Goal: Task Accomplishment & Management: Manage account settings

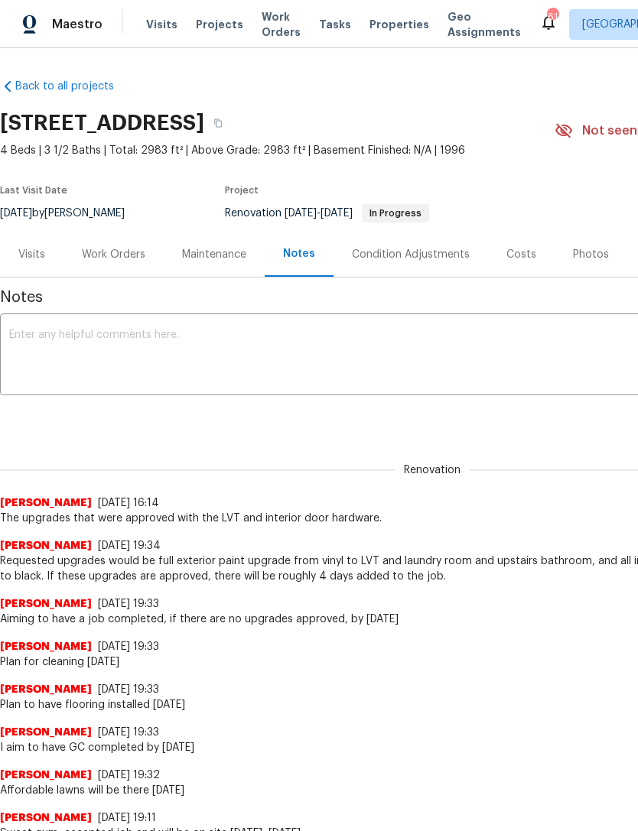
click at [112, 251] on div "Work Orders" at bounding box center [113, 254] width 63 height 15
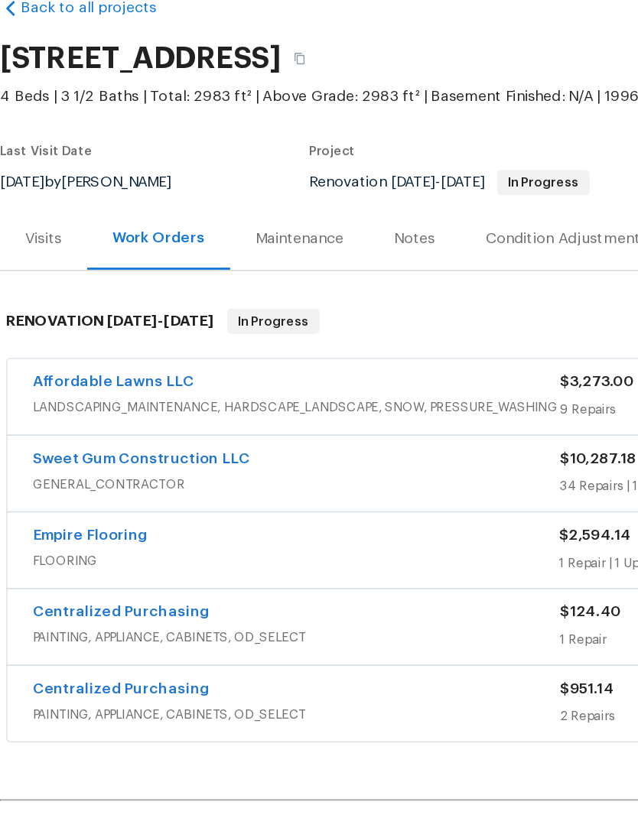
click at [96, 353] on link "Affordable Lawns LLC" at bounding box center [83, 358] width 118 height 11
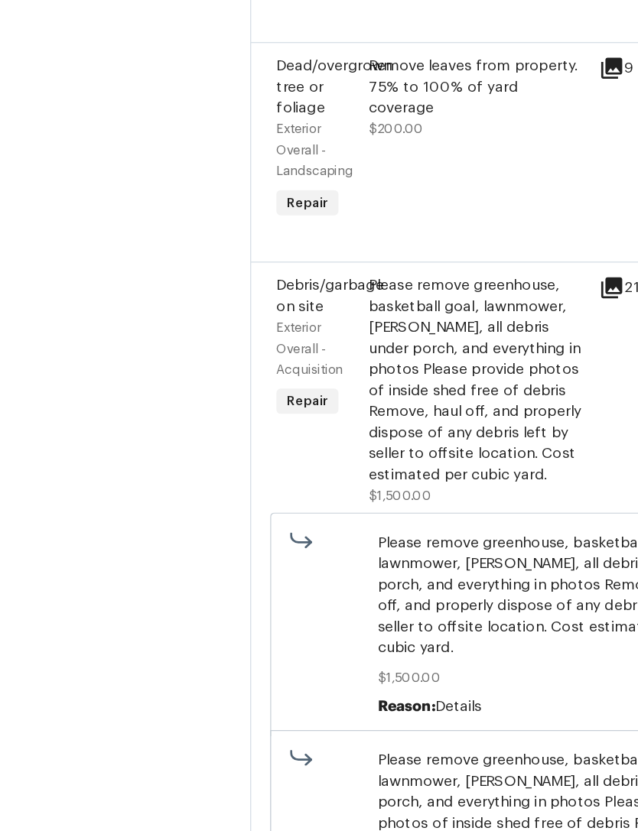
scroll to position [439, 0]
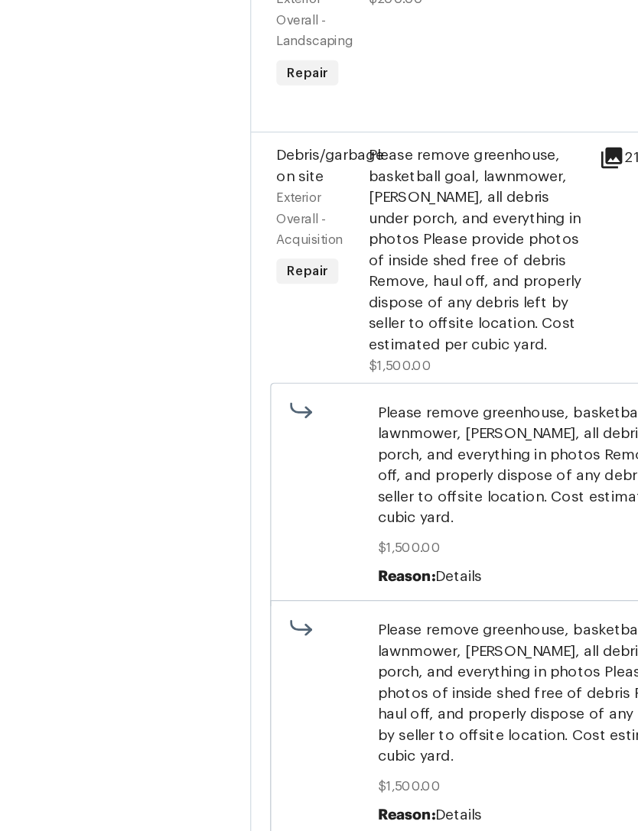
click at [360, 226] on div "Please remove greenhouse, basketball goal, lawnmower, [PERSON_NAME], all debris…" at bounding box center [347, 262] width 158 height 153
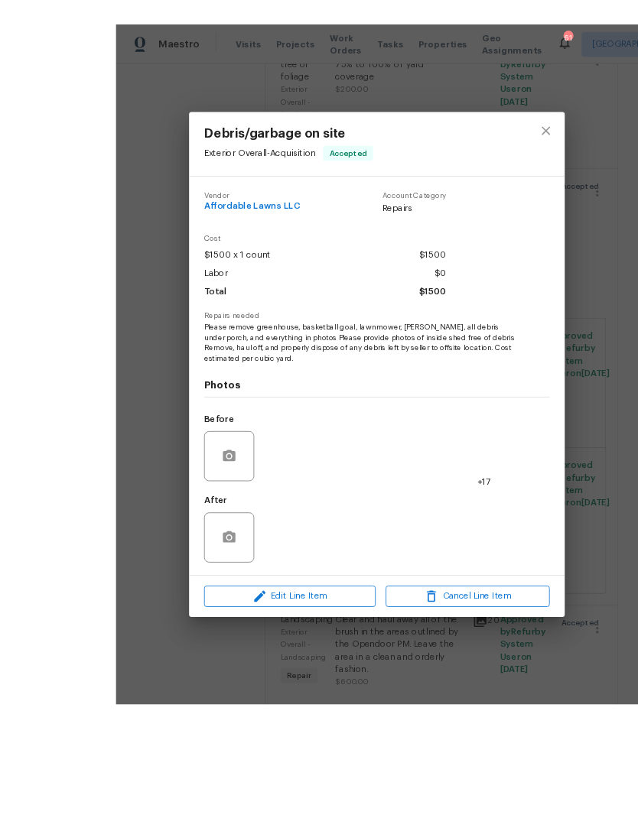
scroll to position [49, 0]
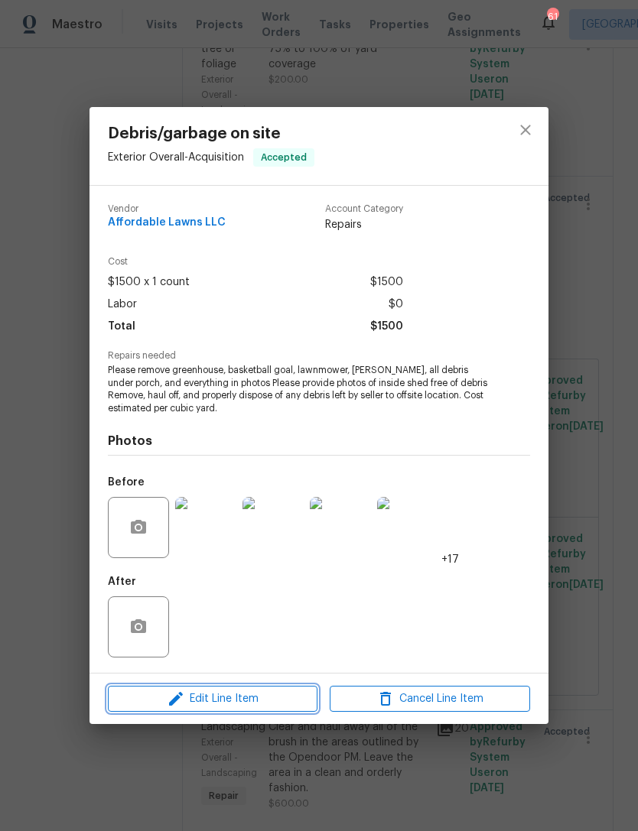
click at [246, 701] on span "Edit Line Item" at bounding box center [212, 699] width 200 height 19
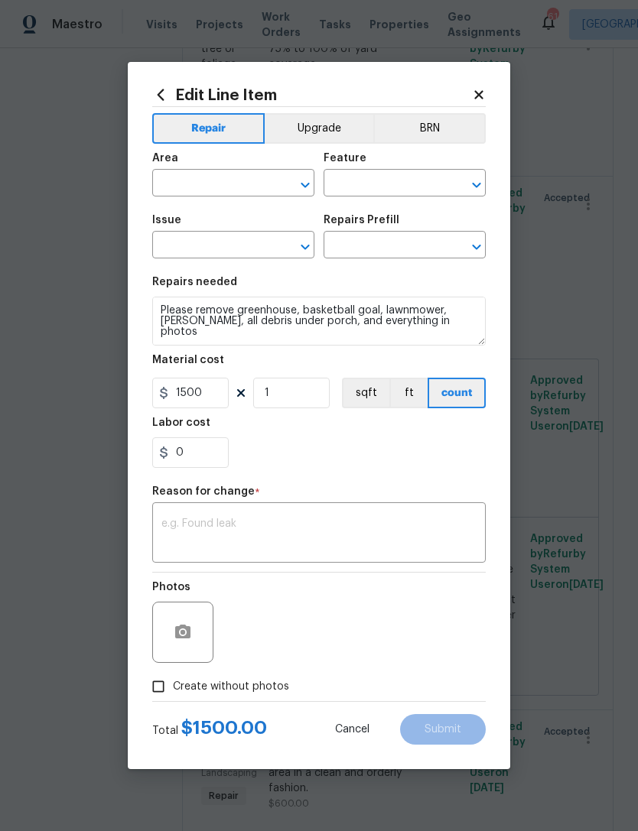
type input "Exterior Overall"
type input "Acquisition"
type input "Debris/garbage on site"
type input "Remove debris/garbage $100.00"
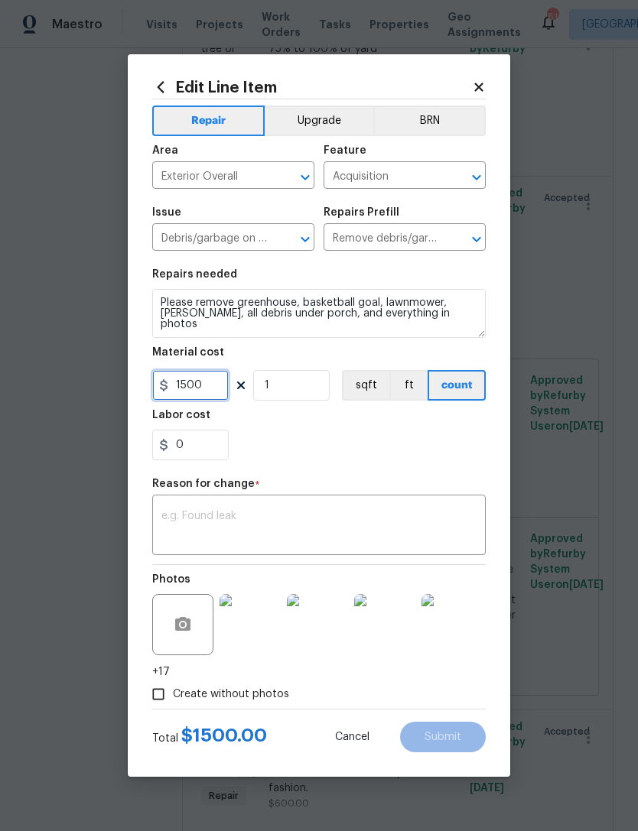
click at [223, 389] on input "1500" at bounding box center [190, 385] width 76 height 31
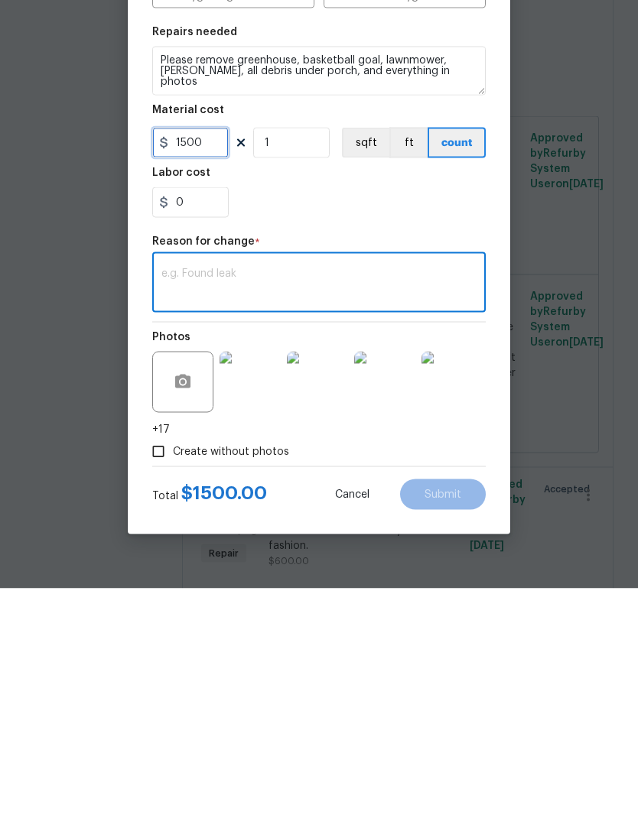
click at [201, 370] on input "1500" at bounding box center [190, 385] width 76 height 31
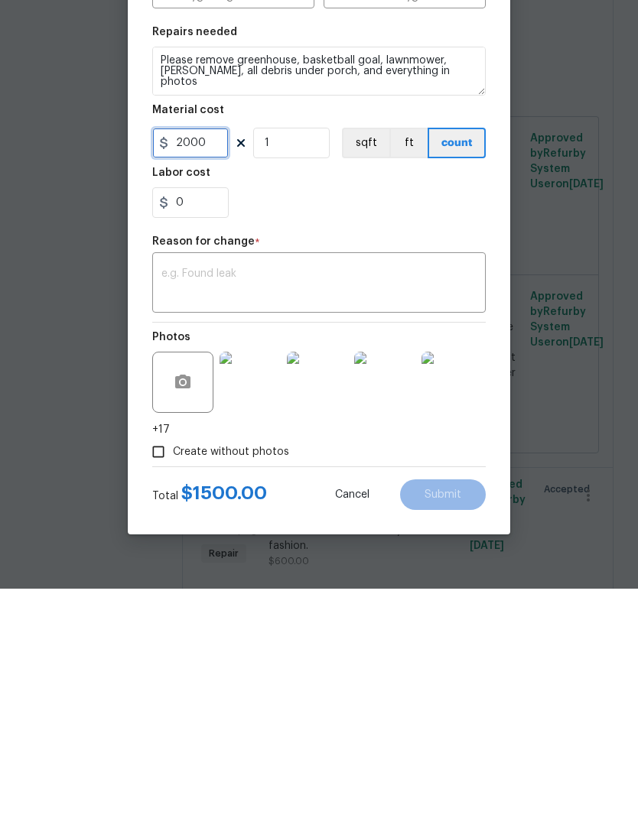
type input "2000"
click at [337, 260] on section "Repairs needed Please remove greenhouse, basketball goal, lawnmower, [PERSON_NA…" at bounding box center [319, 365] width 334 height 210
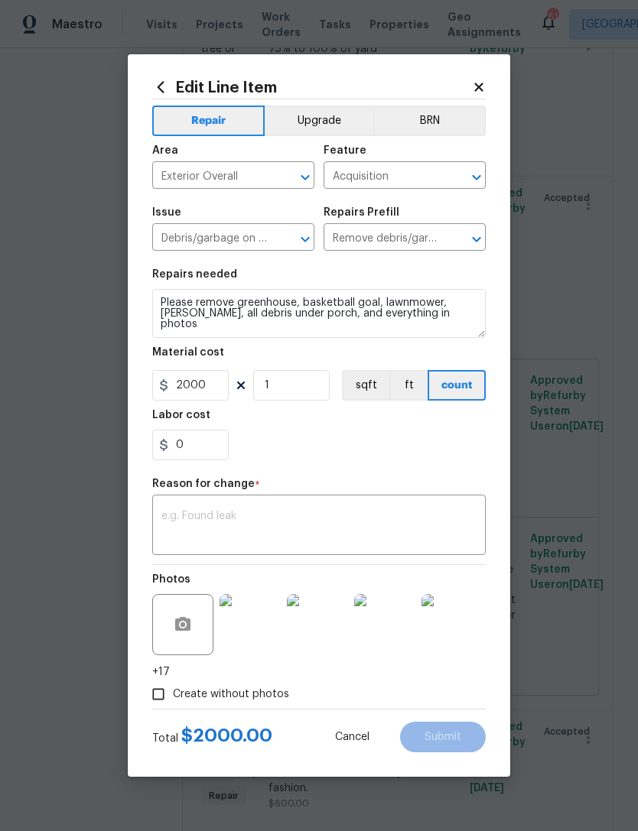
click at [270, 515] on textarea at bounding box center [318, 527] width 315 height 32
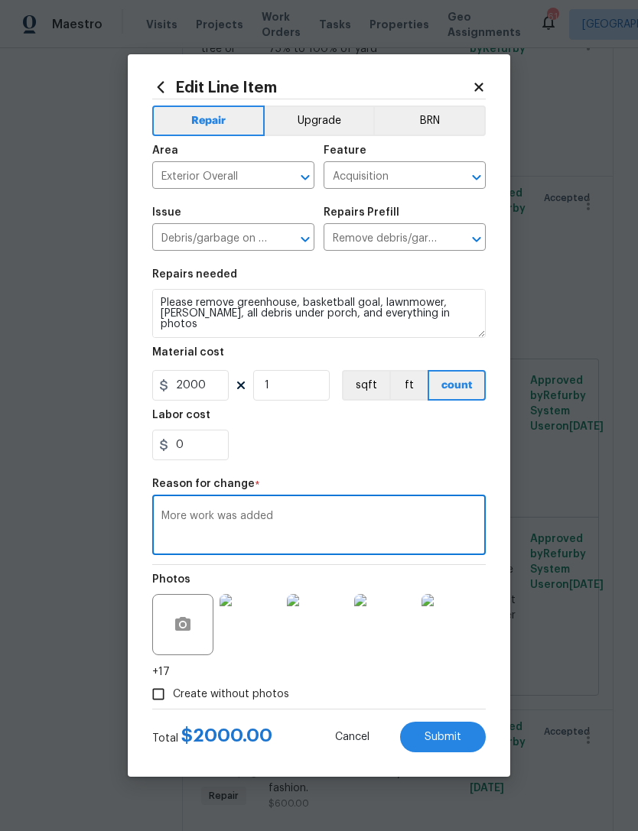
type textarea "More work was added"
click at [457, 734] on span "Submit" at bounding box center [443, 737] width 37 height 11
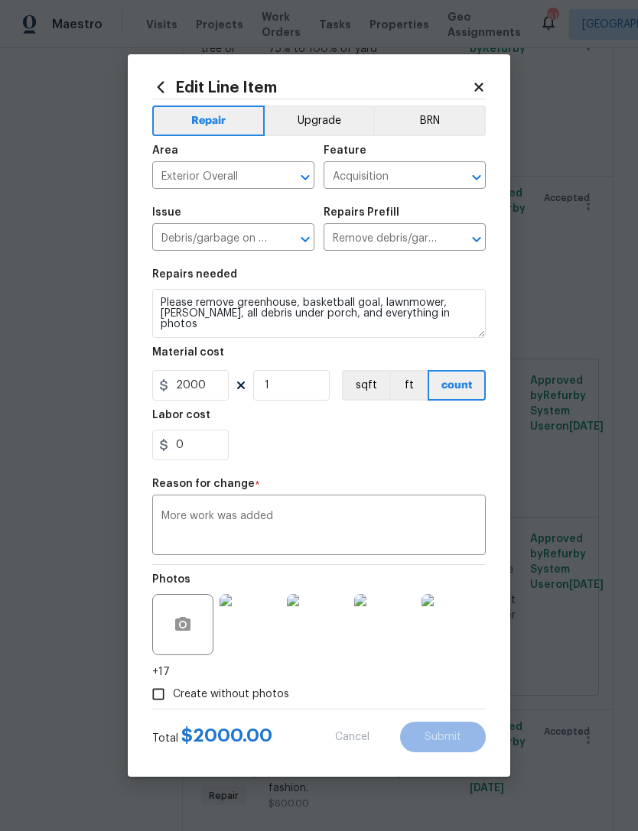
type input "1500"
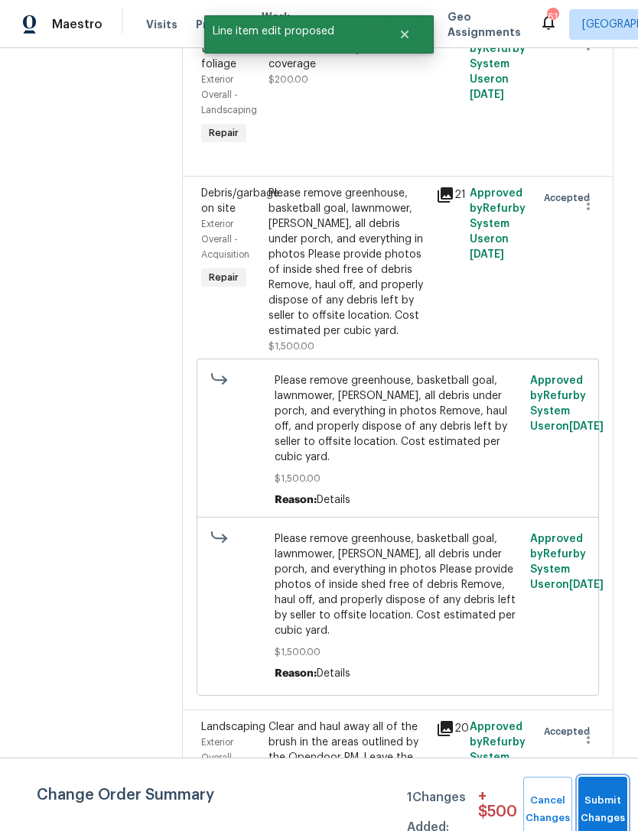
click at [607, 802] on button "Submit Changes" at bounding box center [602, 810] width 49 height 66
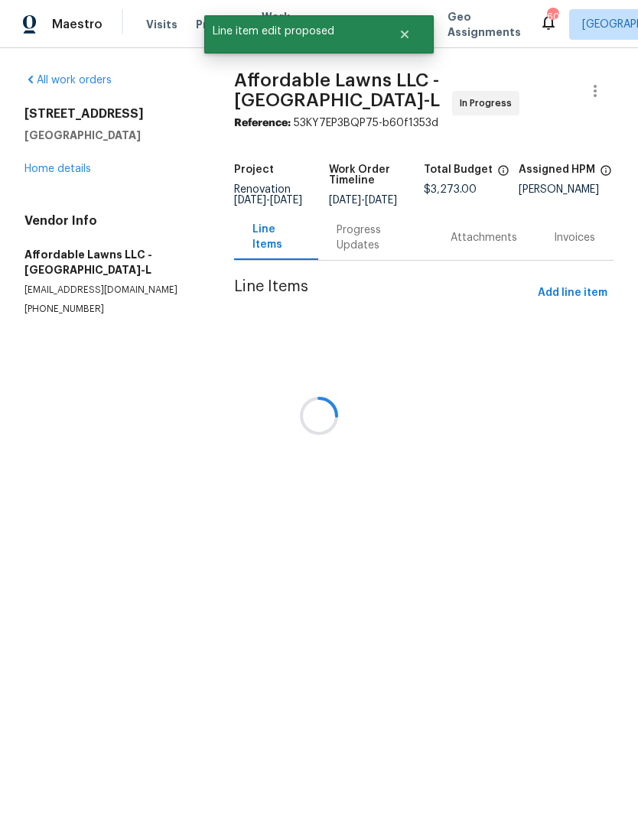
scroll to position [0, 0]
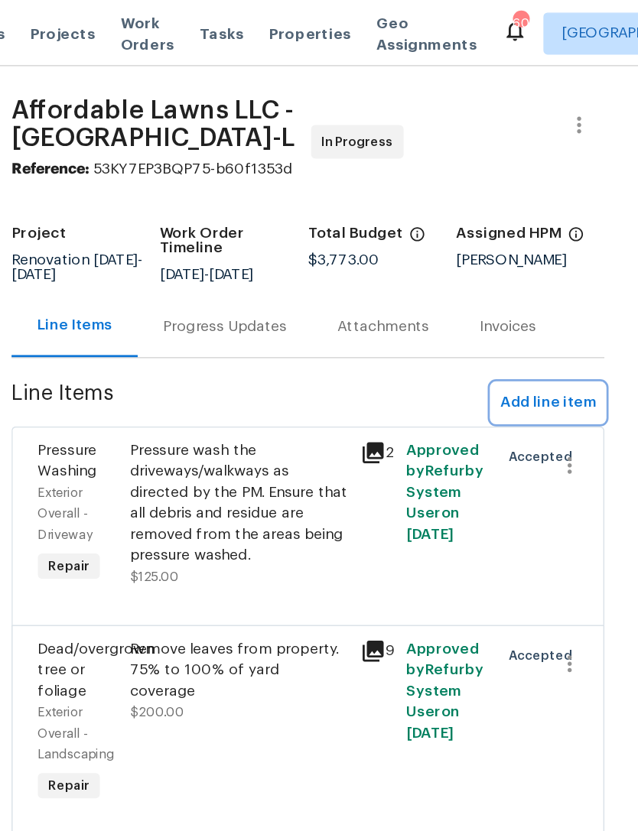
click at [538, 294] on span "Add line item" at bounding box center [573, 293] width 70 height 19
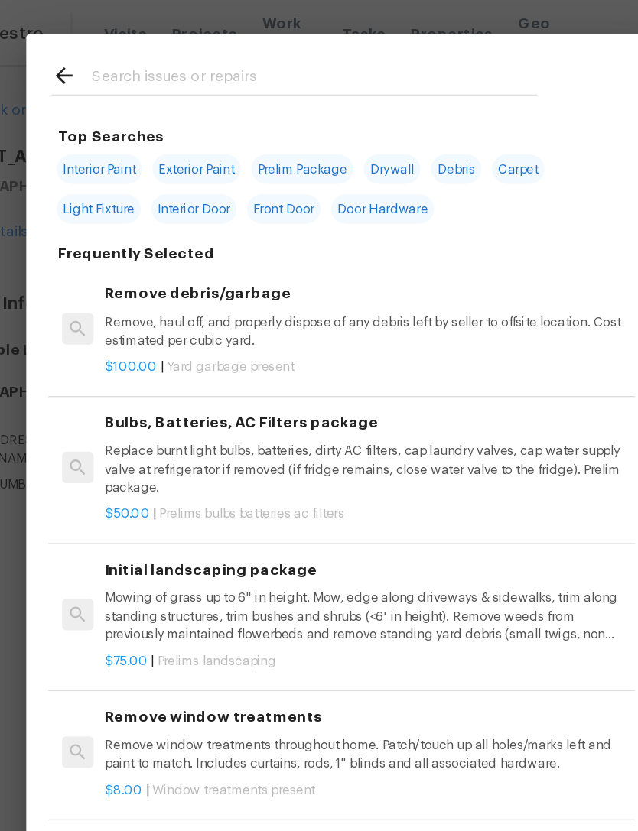
click at [187, 46] on input "text" at bounding box center [299, 57] width 324 height 23
type input "Seed"
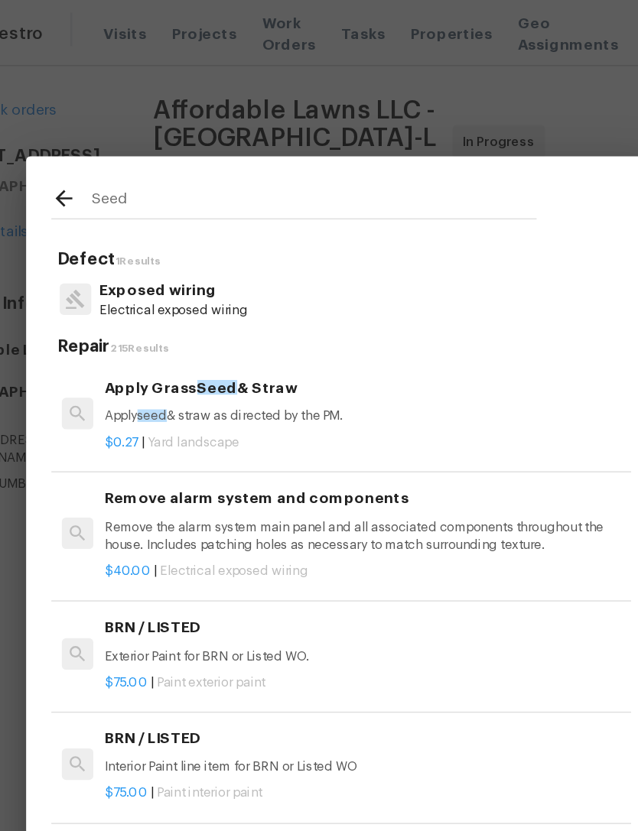
click at [200, 285] on h6 "Apply Grass Seed & Straw" at bounding box center [336, 282] width 379 height 17
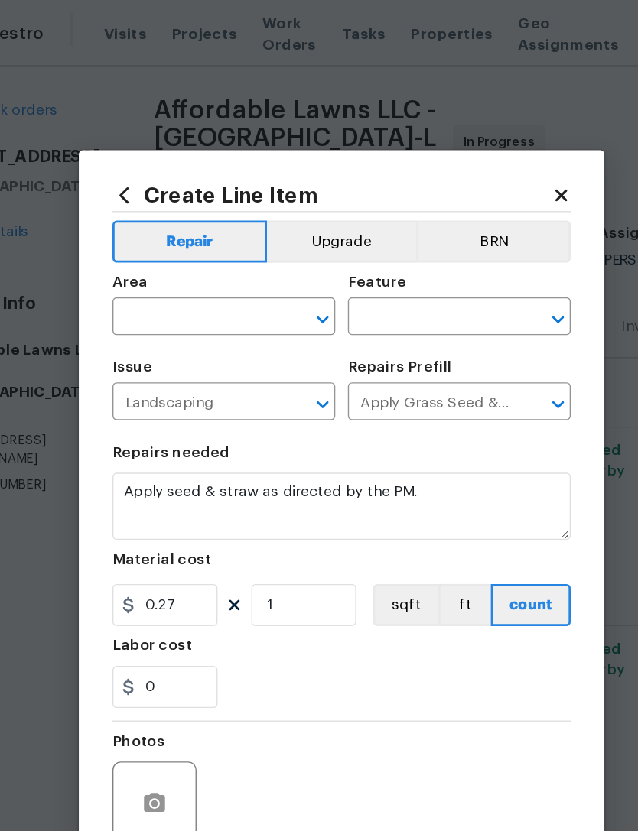
click at [152, 231] on input "text" at bounding box center [211, 232] width 119 height 24
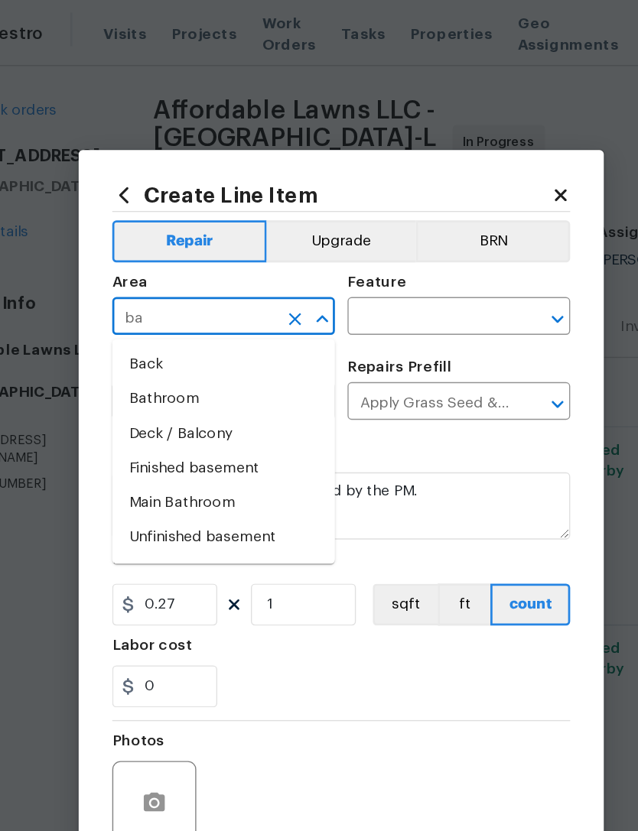
type input "b"
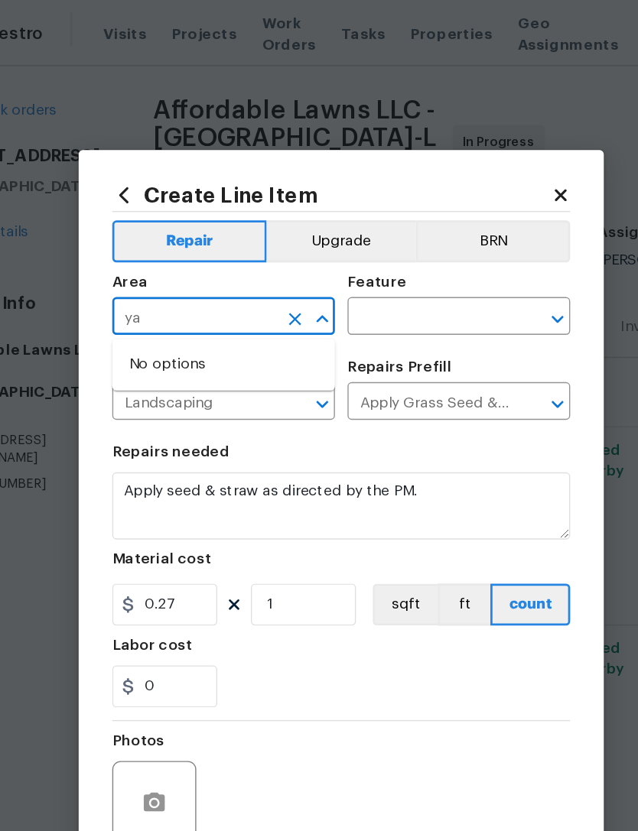
type input "y"
click at [162, 295] on li "Exterior Overall" at bounding box center [233, 290] width 162 height 25
type input "Exterior Overall"
click at [324, 221] on input "text" at bounding box center [383, 232] width 119 height 24
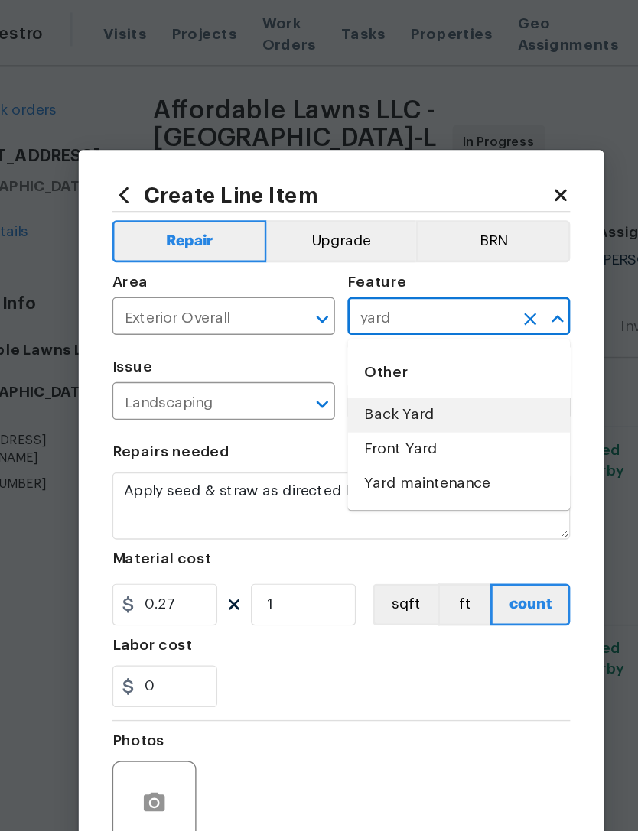
click at [324, 305] on li "Back Yard" at bounding box center [405, 302] width 162 height 25
type input "Back Yard"
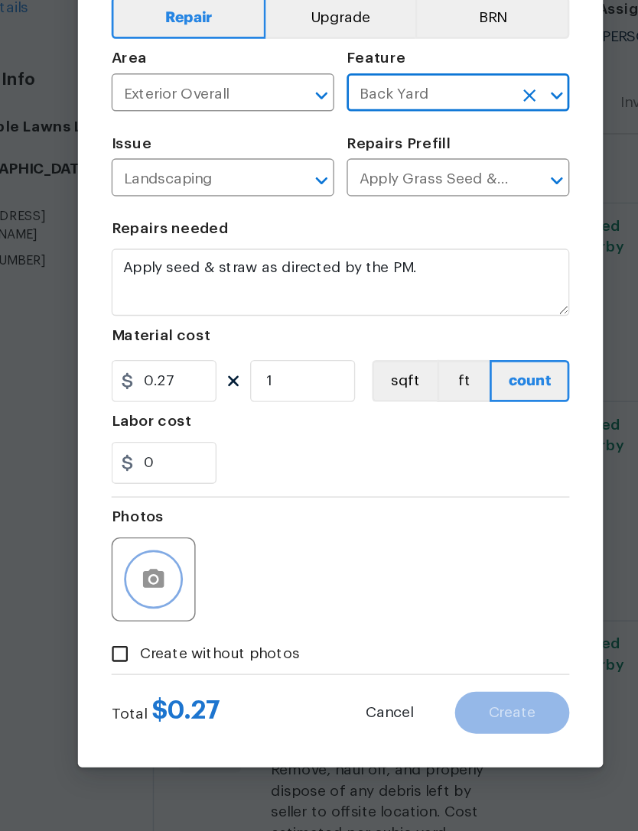
click at [164, 567] on button "button" at bounding box center [182, 585] width 37 height 37
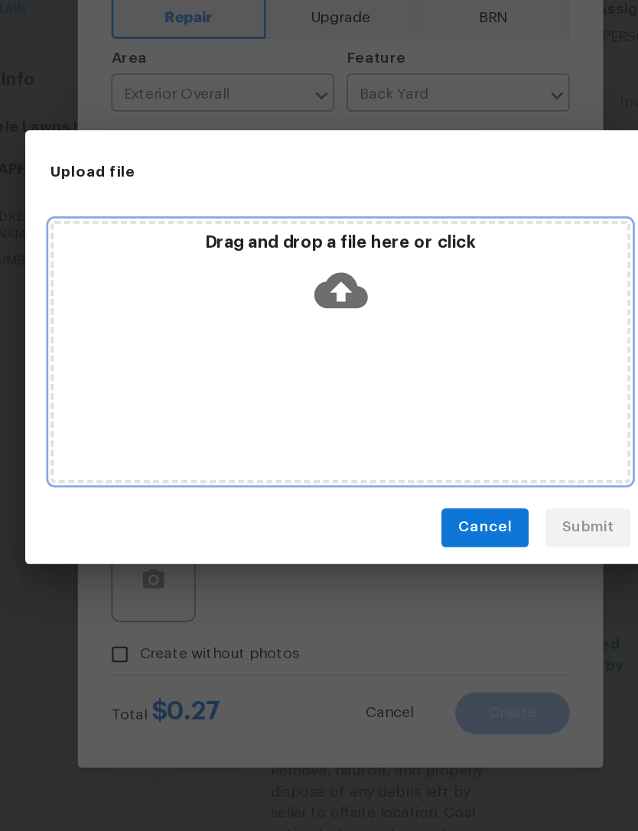
click at [300, 361] on icon at bounding box center [319, 374] width 39 height 26
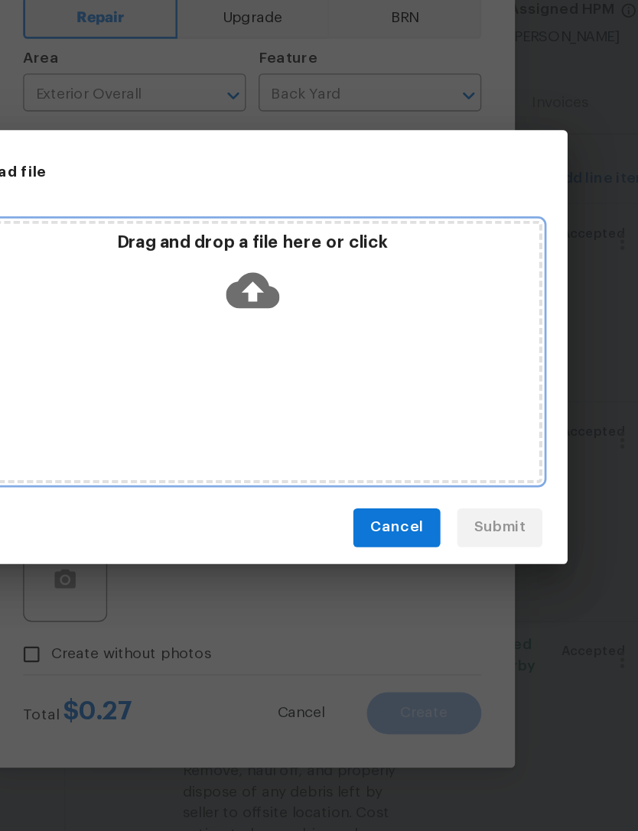
click at [300, 355] on icon at bounding box center [319, 374] width 39 height 39
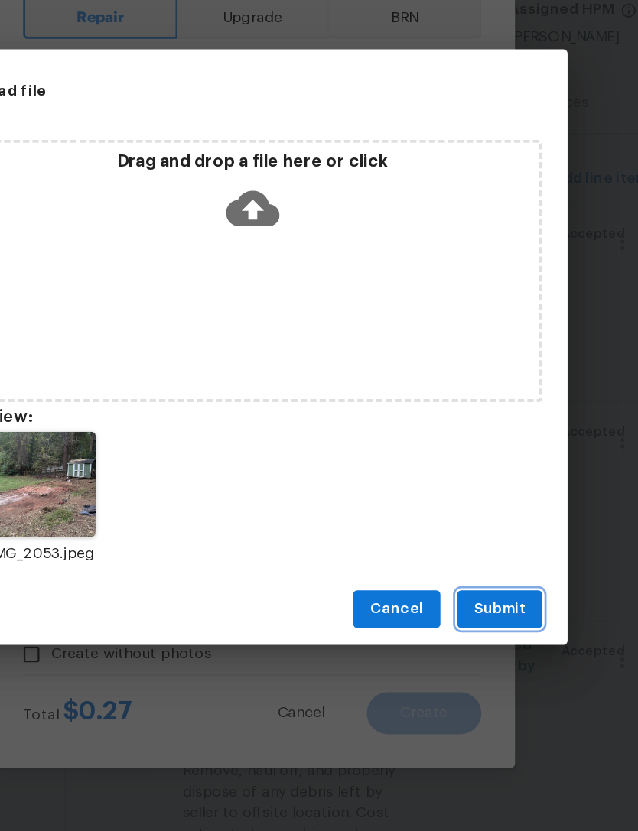
click at [480, 597] on span "Submit" at bounding box center [498, 606] width 37 height 19
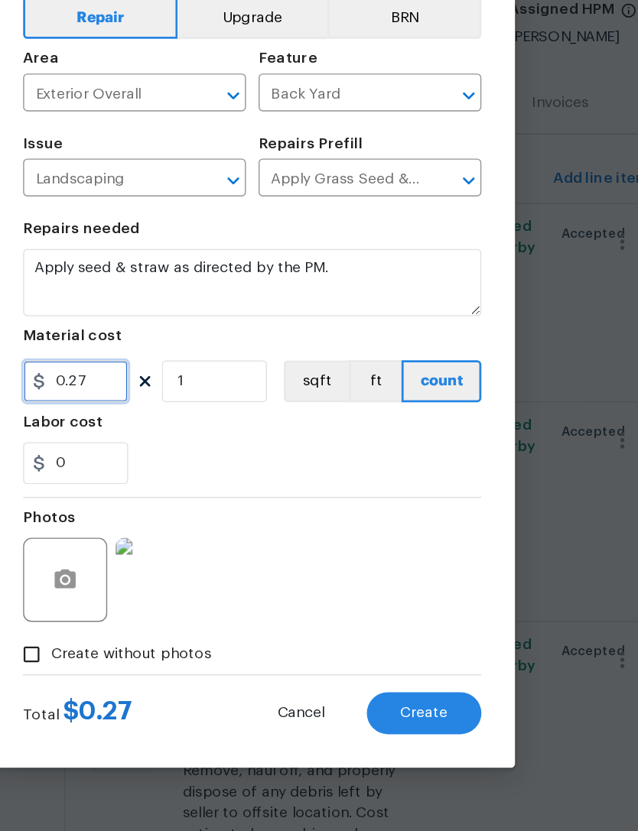
click at [152, 425] on input "0.27" at bounding box center [190, 440] width 76 height 31
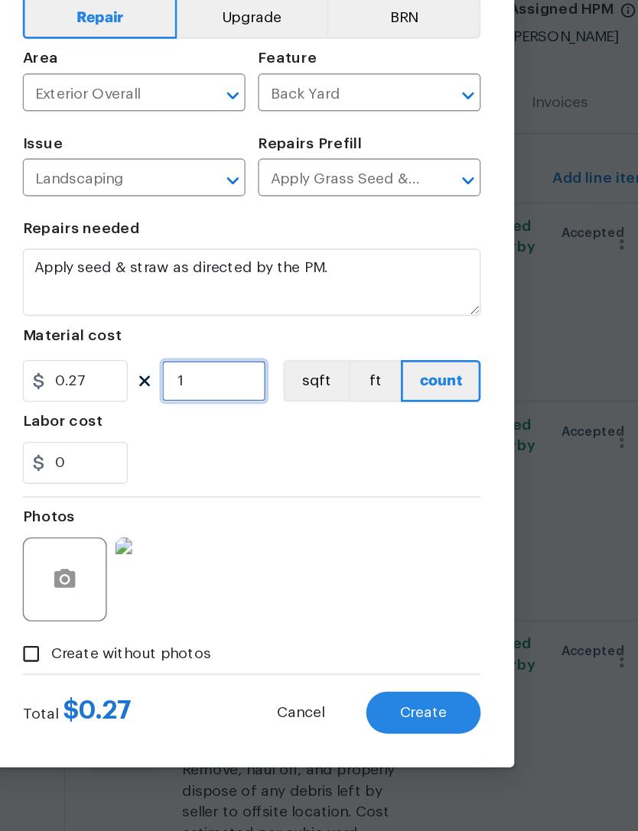
click at [253, 425] on input "1" at bounding box center [291, 440] width 76 height 31
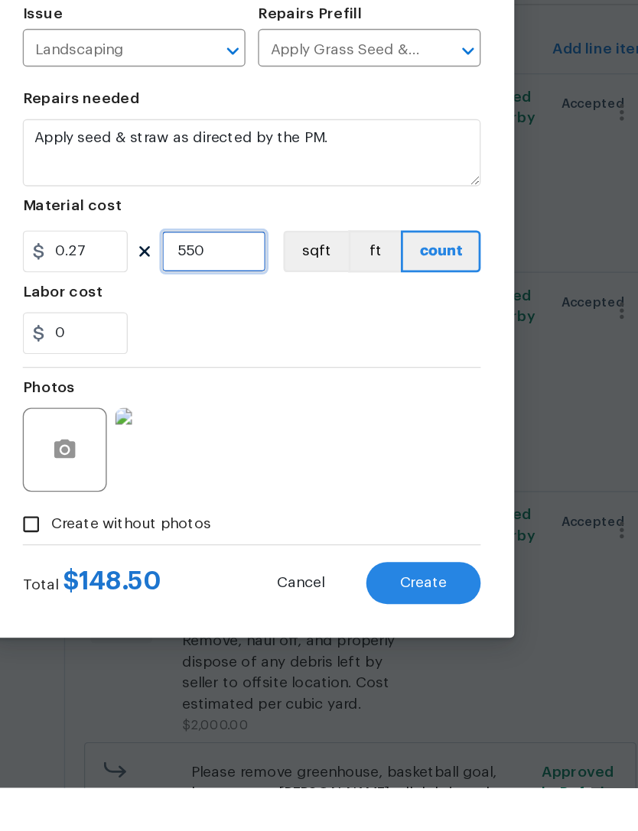
type input "550"
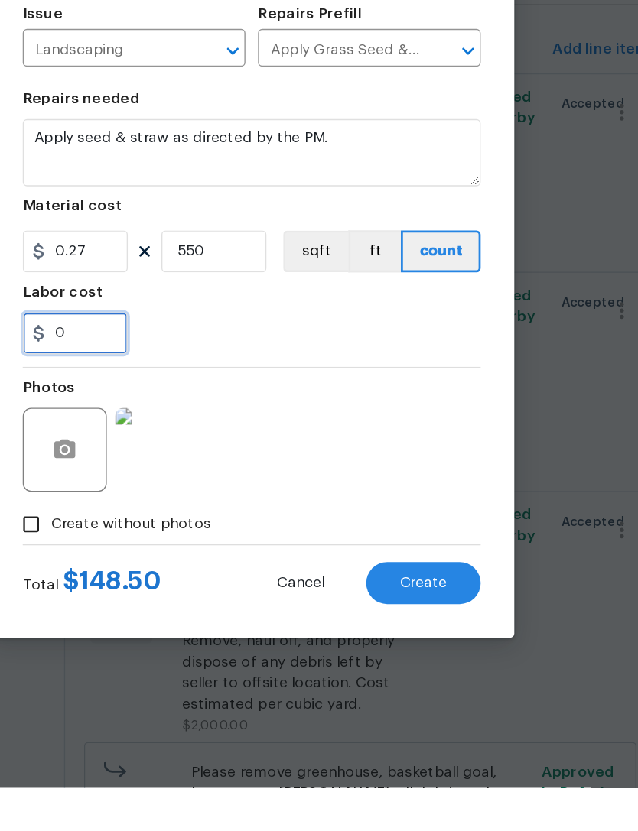
click at [152, 485] on input "0" at bounding box center [190, 500] width 76 height 31
type input "1.5"
click at [288, 525] on div "Photos" at bounding box center [319, 574] width 334 height 99
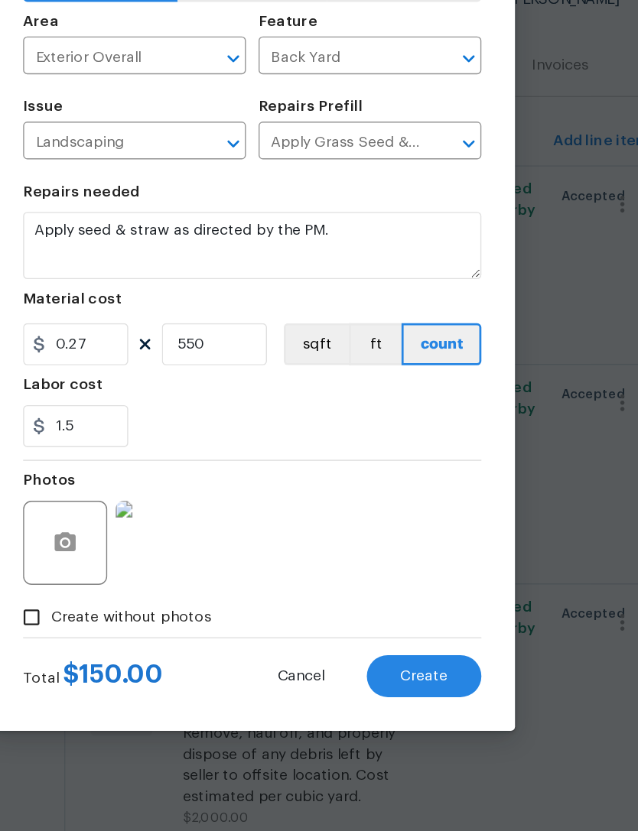
click at [427, 677] on span "Create" at bounding box center [444, 682] width 34 height 11
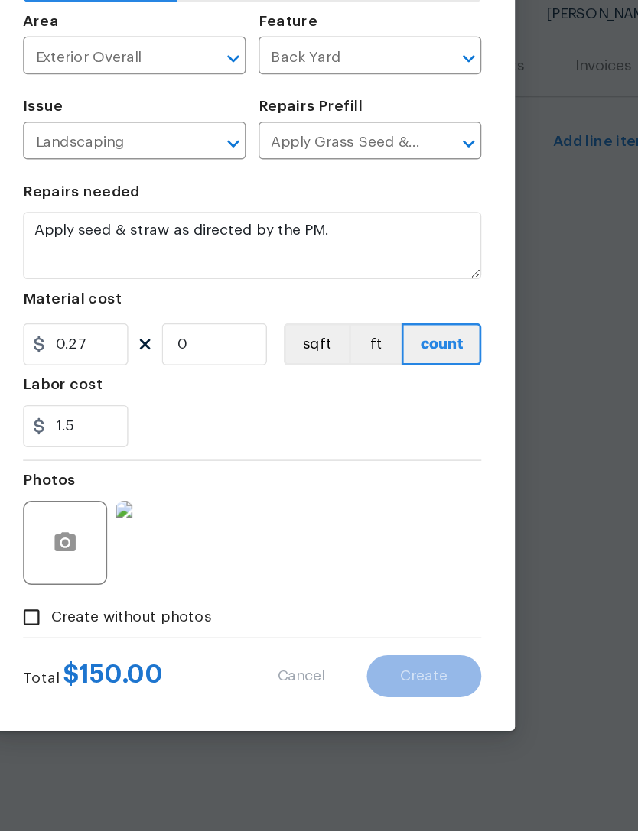
scroll to position [0, 0]
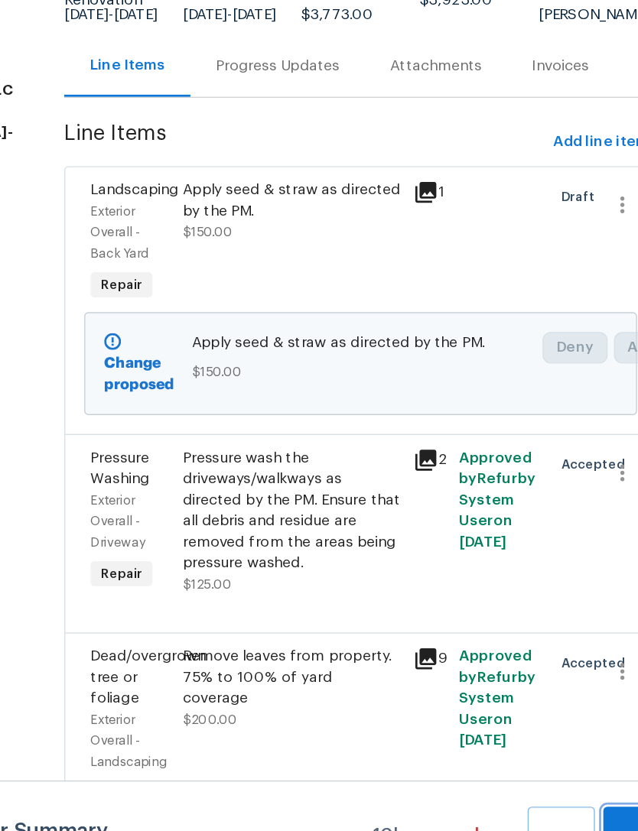
click at [574, 777] on button "Submit Changes" at bounding box center [598, 810] width 49 height 66
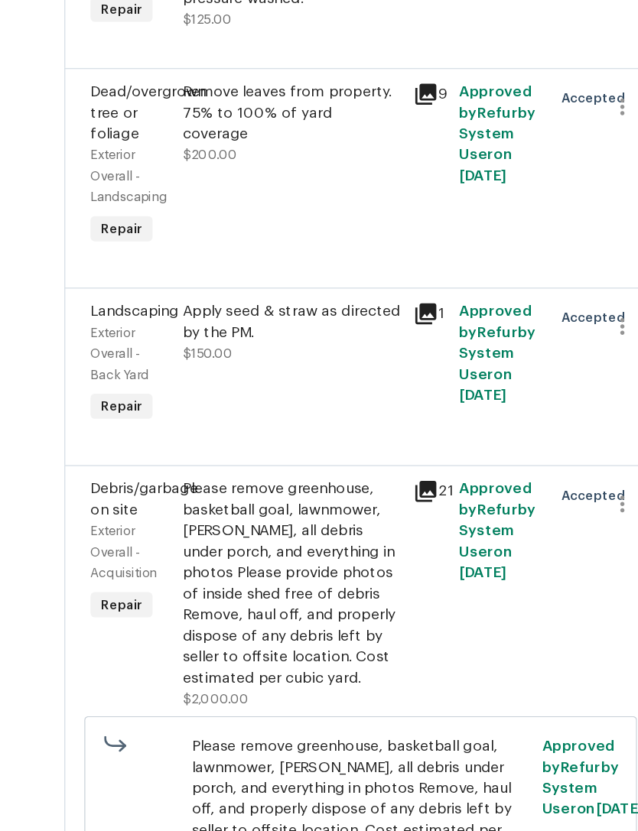
scroll to position [210, 0]
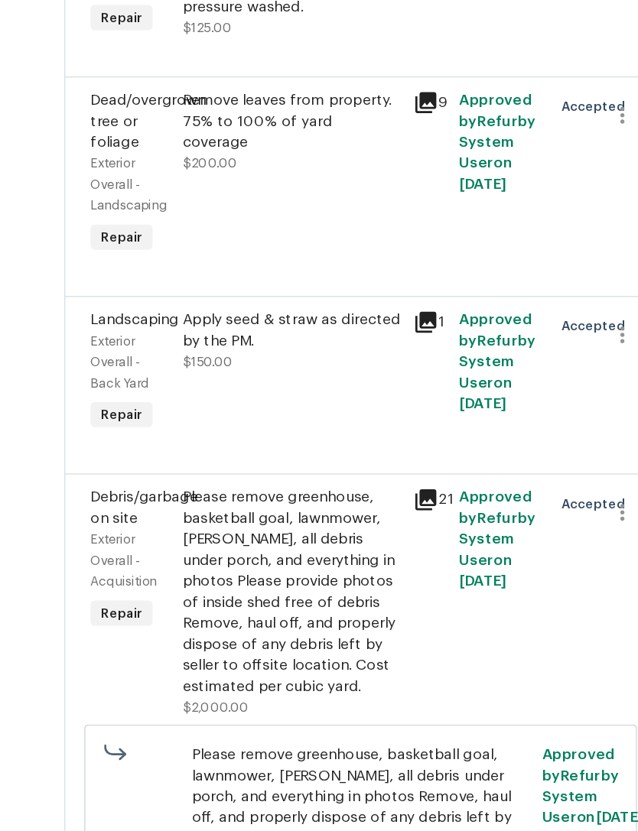
click at [268, 545] on div "Please remove greenhouse, basketball goal, lawnmower, [PERSON_NAME], all debris…" at bounding box center [347, 621] width 158 height 153
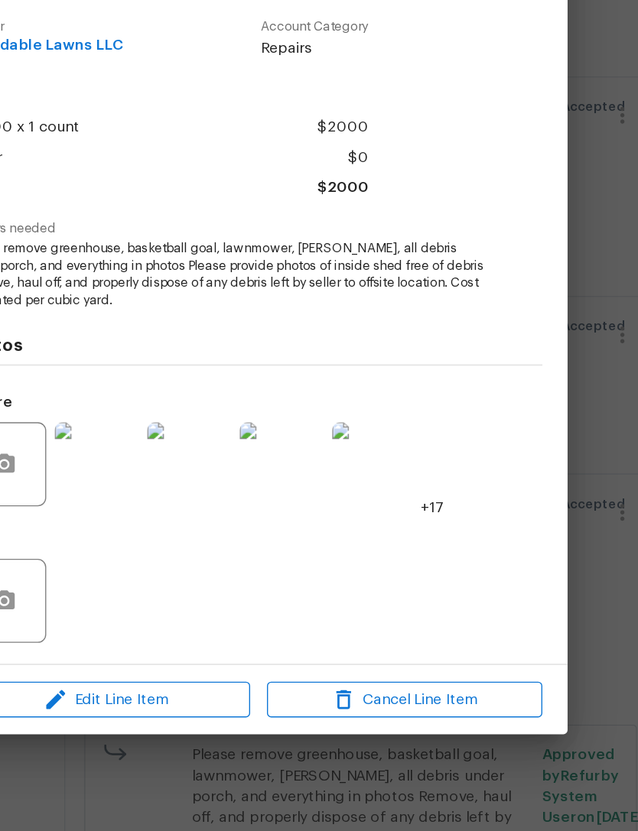
click at [175, 497] on img at bounding box center [205, 527] width 61 height 61
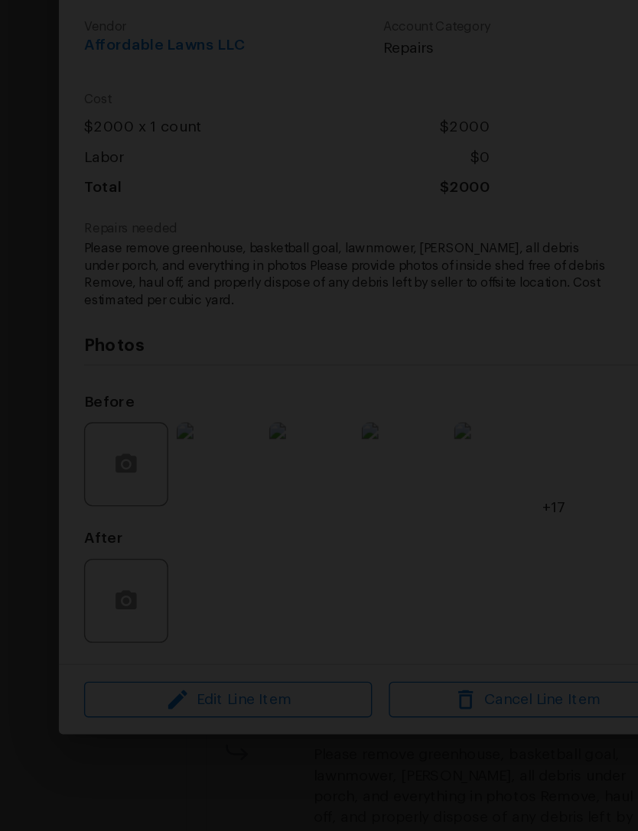
click at [409, 91] on img "Lightbox" at bounding box center [160, 416] width 499 height 650
click at [13, 203] on img "Lightbox" at bounding box center [95, 537] width 512 height 668
click at [12, 203] on img "Lightbox" at bounding box center [95, 537] width 512 height 668
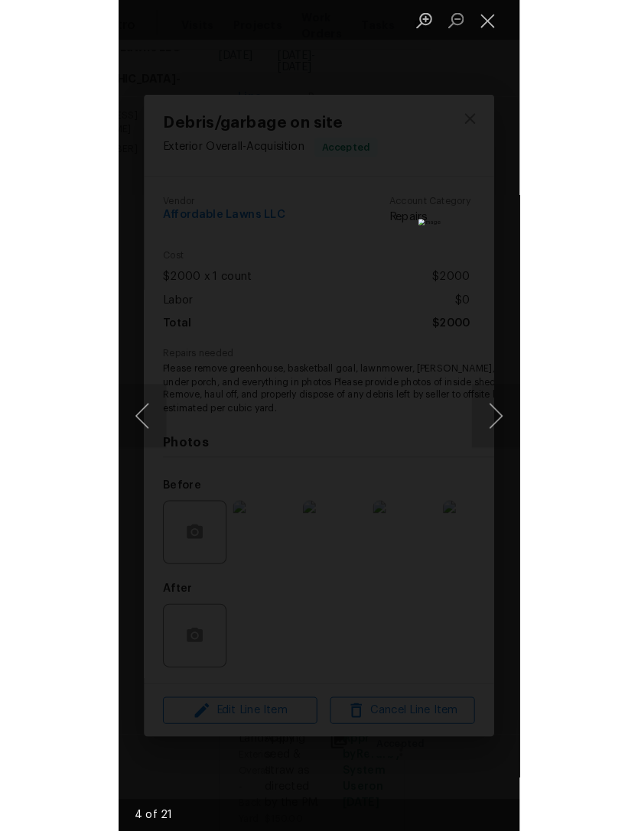
scroll to position [13, 0]
